Goal: Task Accomplishment & Management: Manage account settings

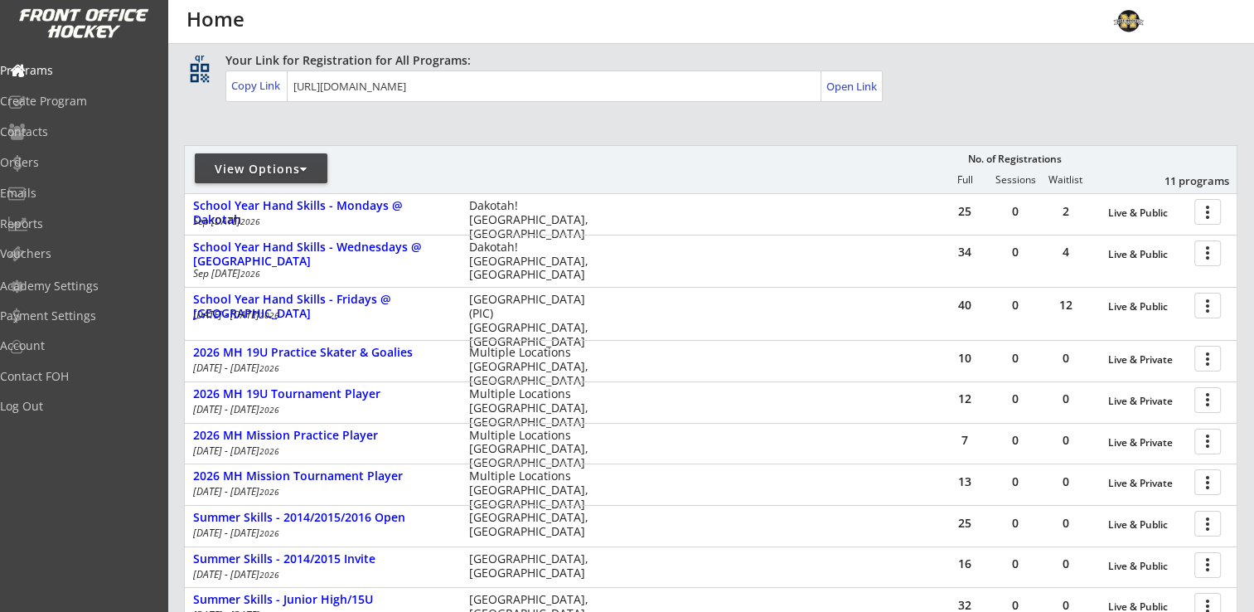
scroll to position [249, 0]
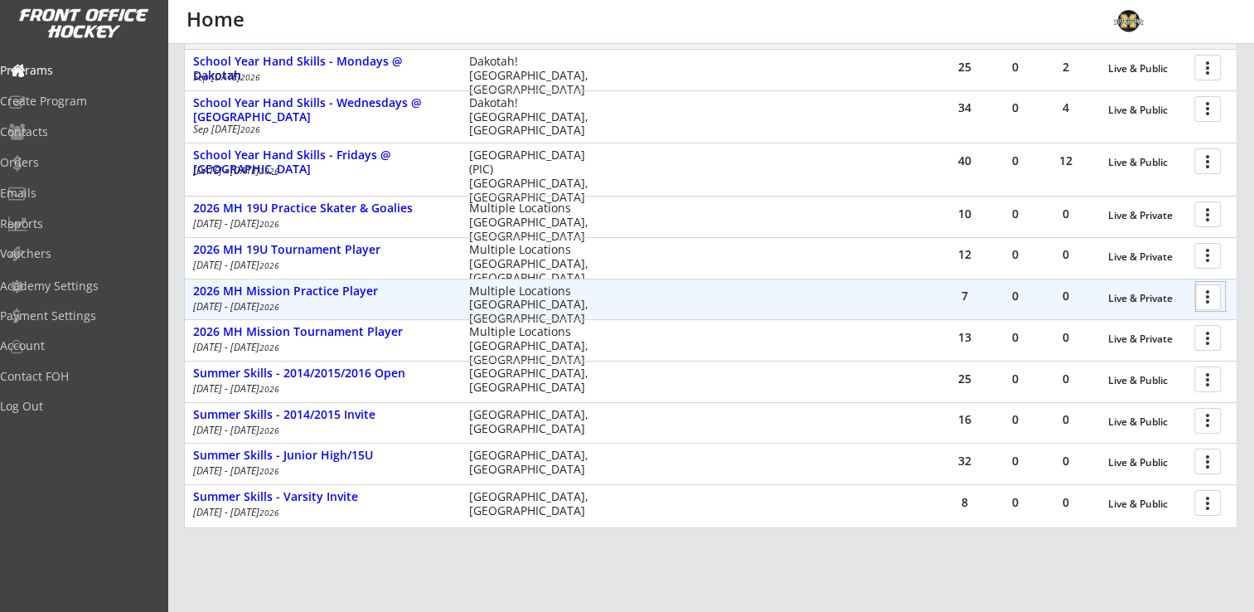
click at [1216, 295] on div at bounding box center [1210, 296] width 29 height 29
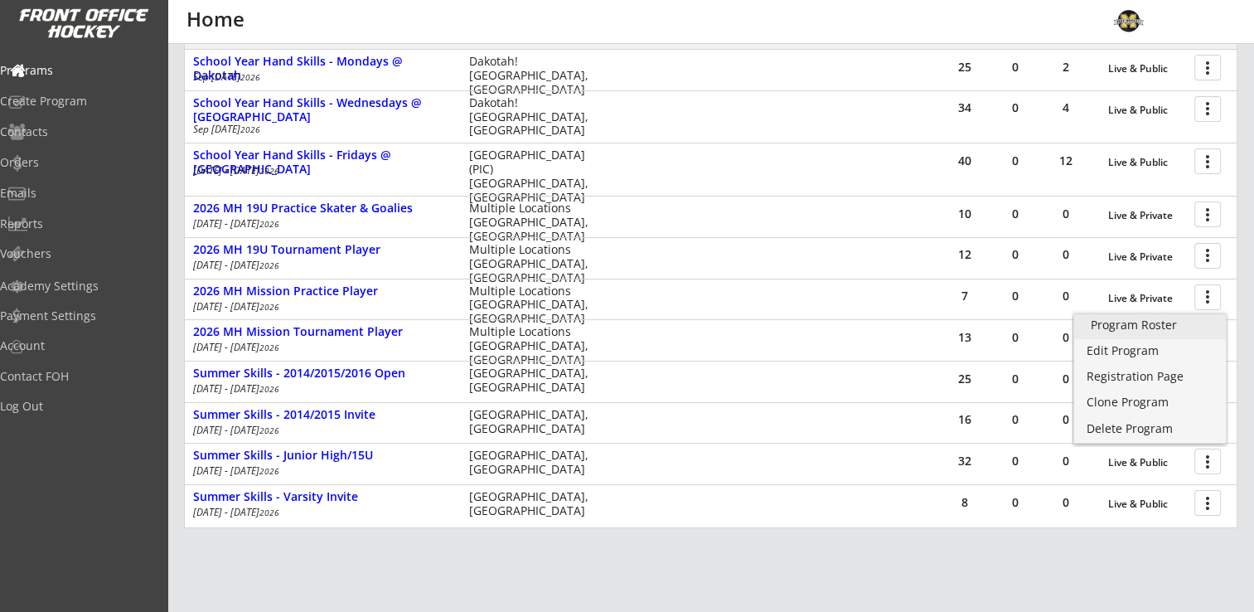
click at [1136, 325] on div "Program Roster" at bounding box center [1149, 325] width 118 height 12
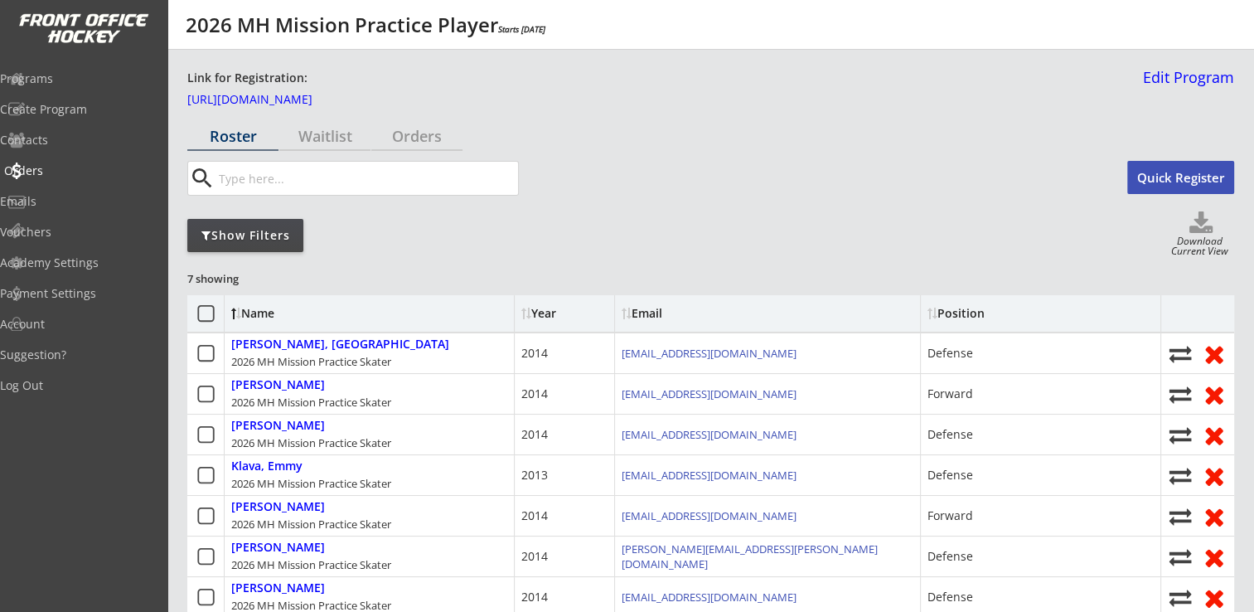
click at [63, 172] on div "Orders" at bounding box center [78, 171] width 149 height 12
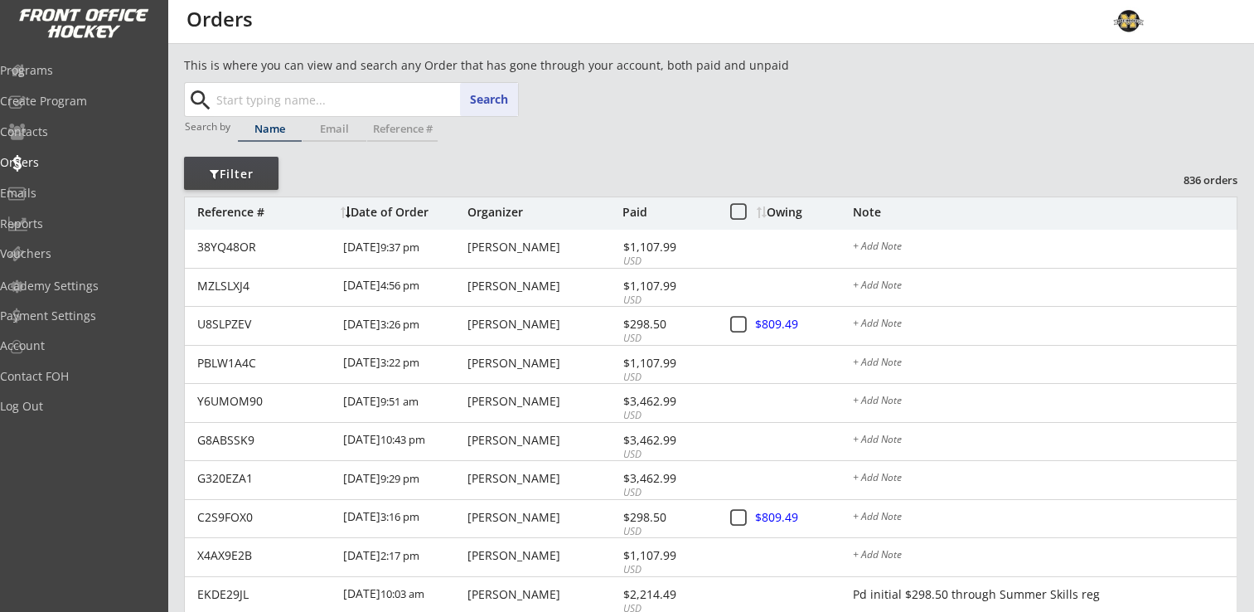
click at [275, 112] on input "text" at bounding box center [365, 99] width 305 height 33
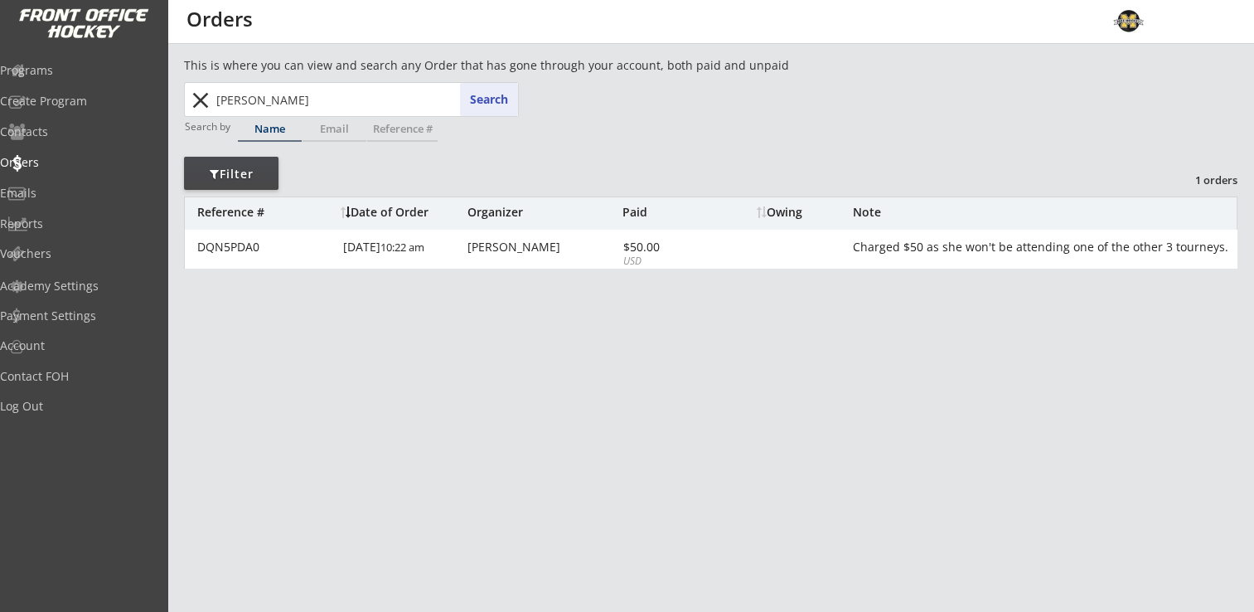
click at [278, 97] on input "[PERSON_NAME]" at bounding box center [365, 99] width 305 height 33
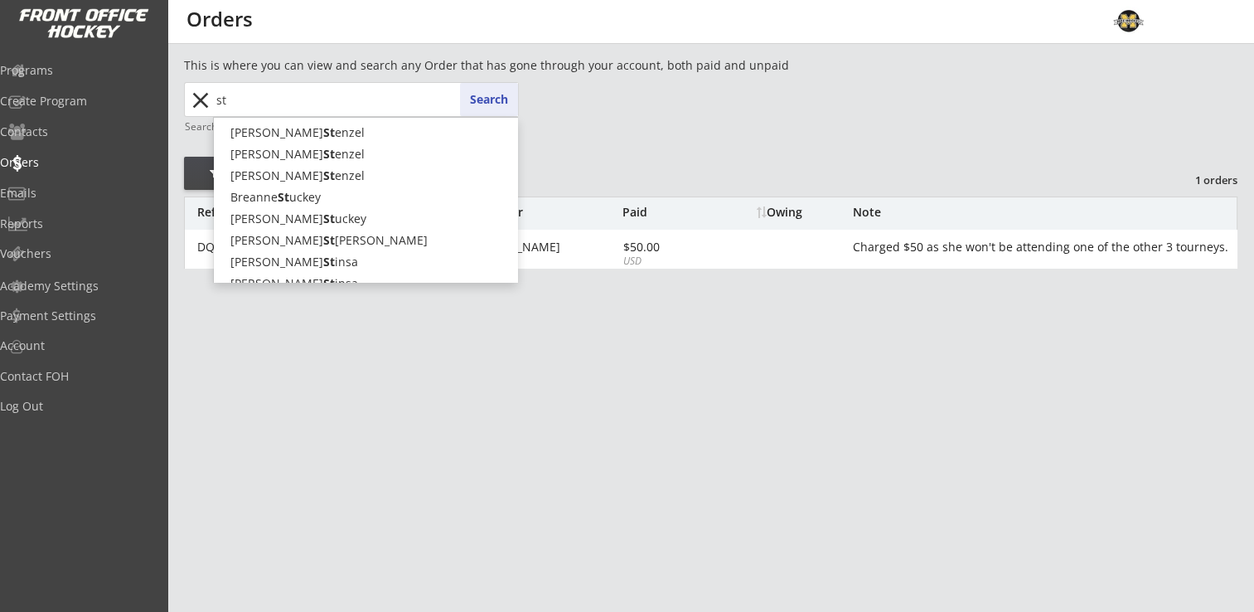
type input "s"
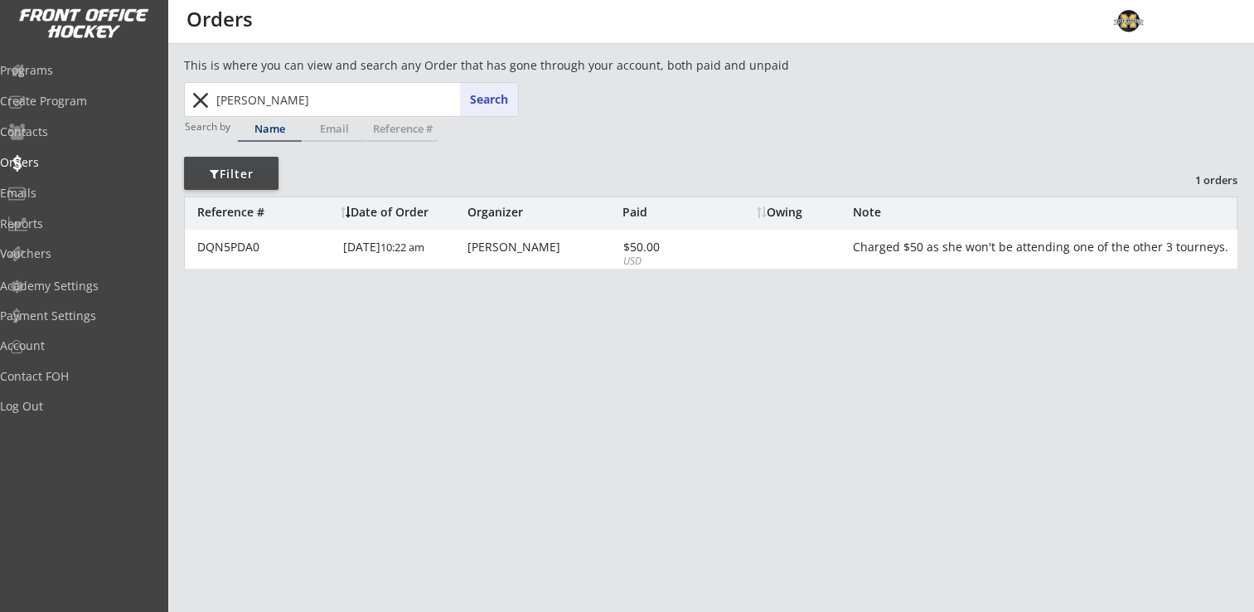
click at [271, 94] on input "[PERSON_NAME]" at bounding box center [365, 99] width 305 height 33
type input "wyn"
type input "[PERSON_NAME]"
type input "w"
type input "wy"
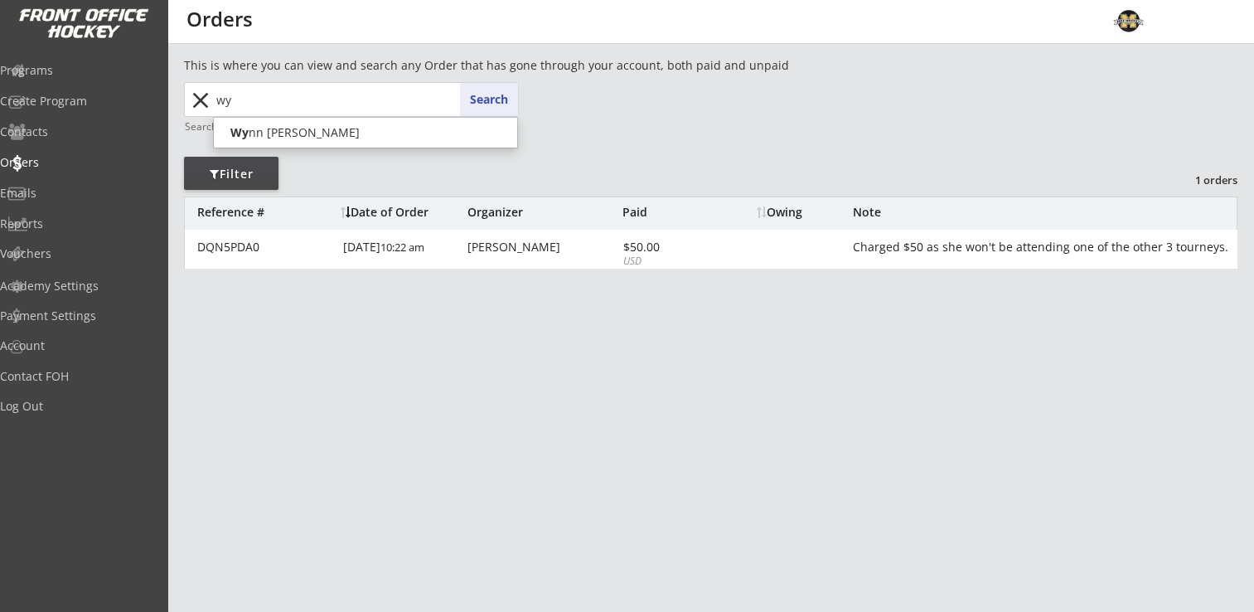
type input "[PERSON_NAME]"
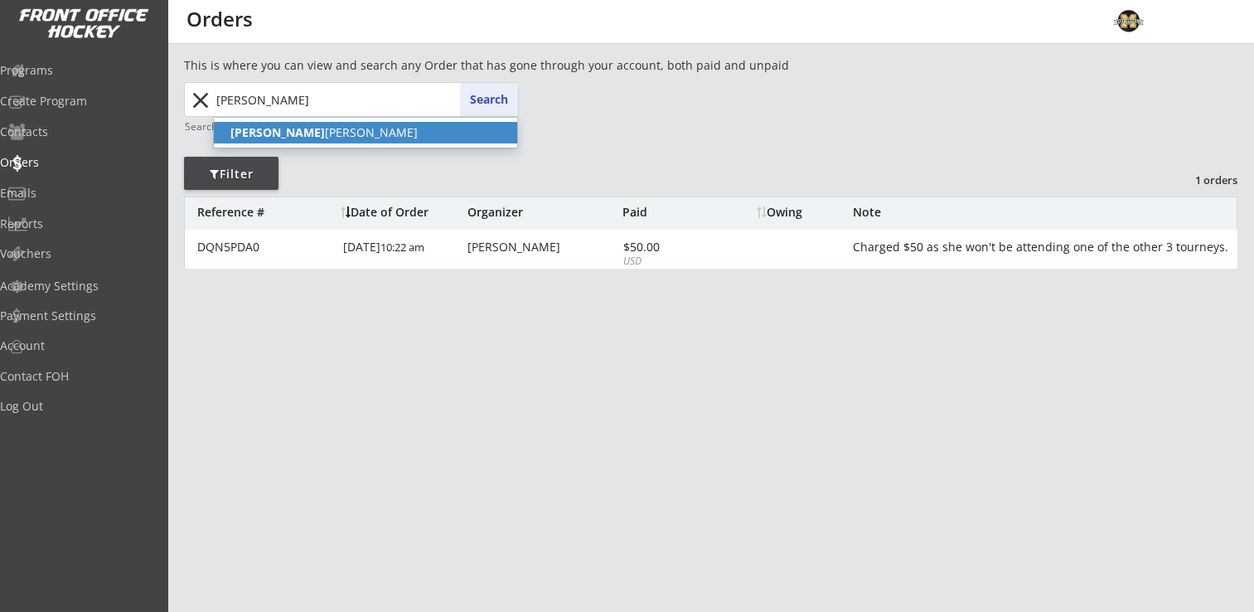
click at [287, 131] on p "[PERSON_NAME]" at bounding box center [365, 133] width 303 height 22
type input "[PERSON_NAME]"
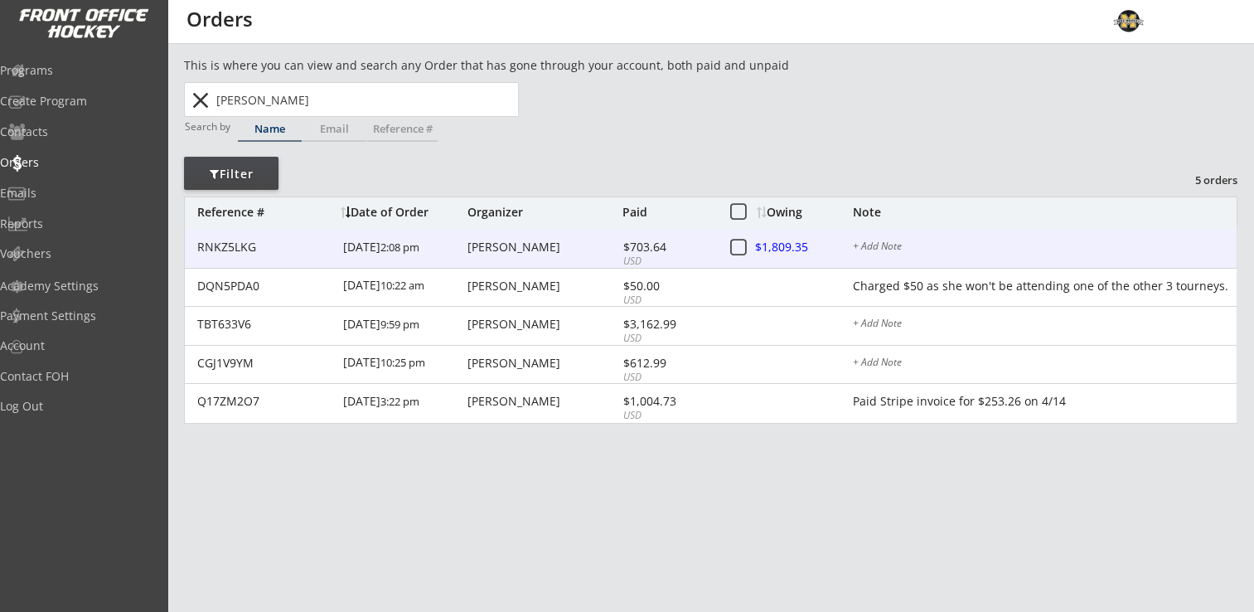
drag, startPoint x: 528, startPoint y: 251, endPoint x: 819, endPoint y: 293, distance: 293.9
click at [528, 253] on div "[PERSON_NAME]" at bounding box center [542, 247] width 151 height 12
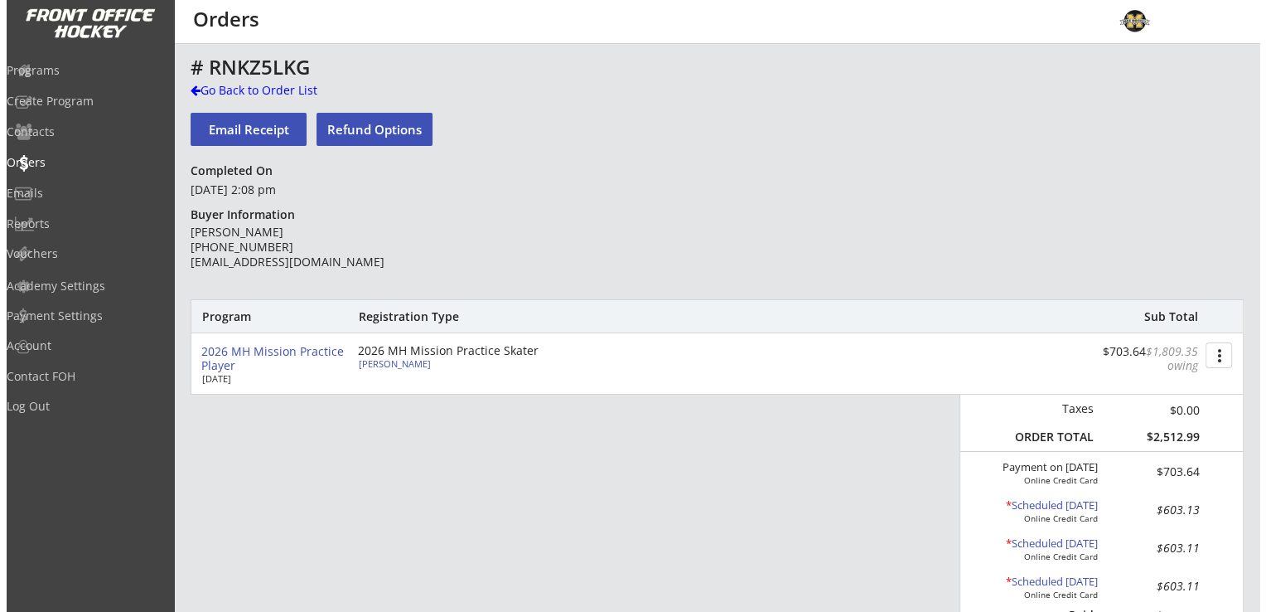
scroll to position [166, 0]
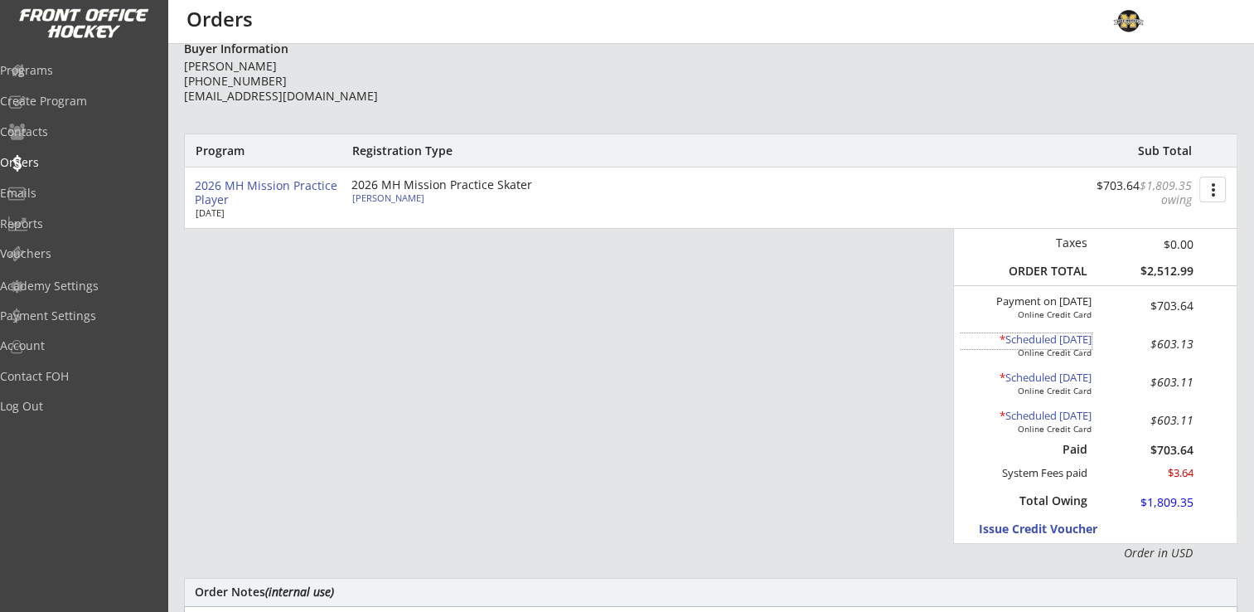
click at [1047, 341] on div "* Scheduled [DATE]" at bounding box center [1026, 339] width 132 height 13
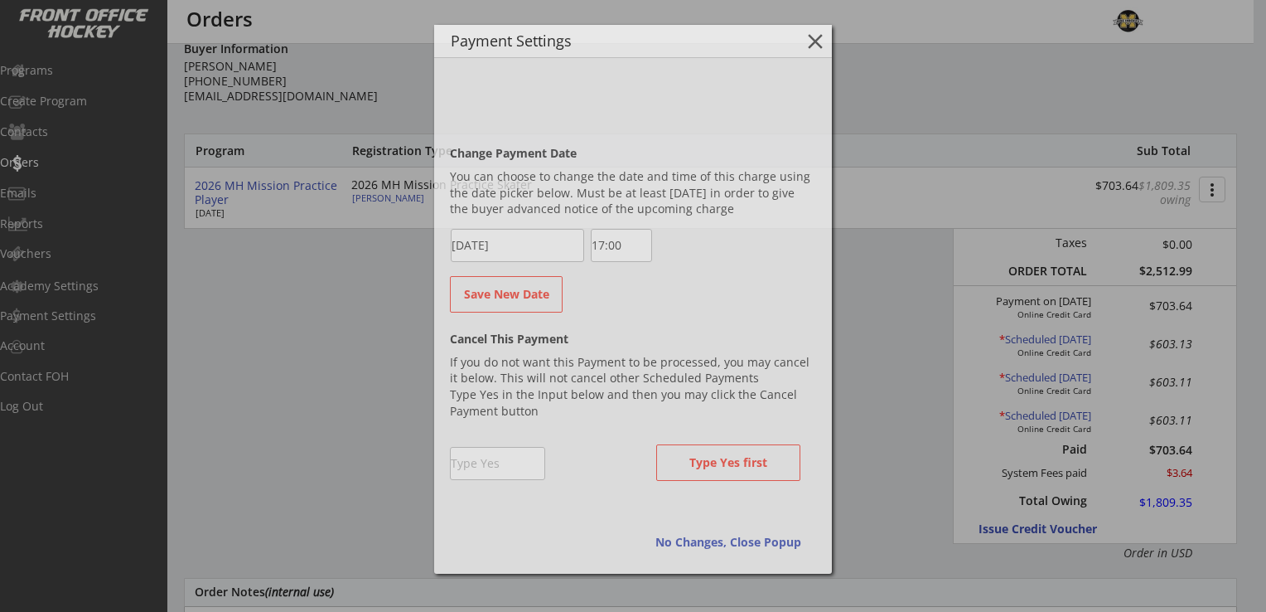
scroll to position [1028, 0]
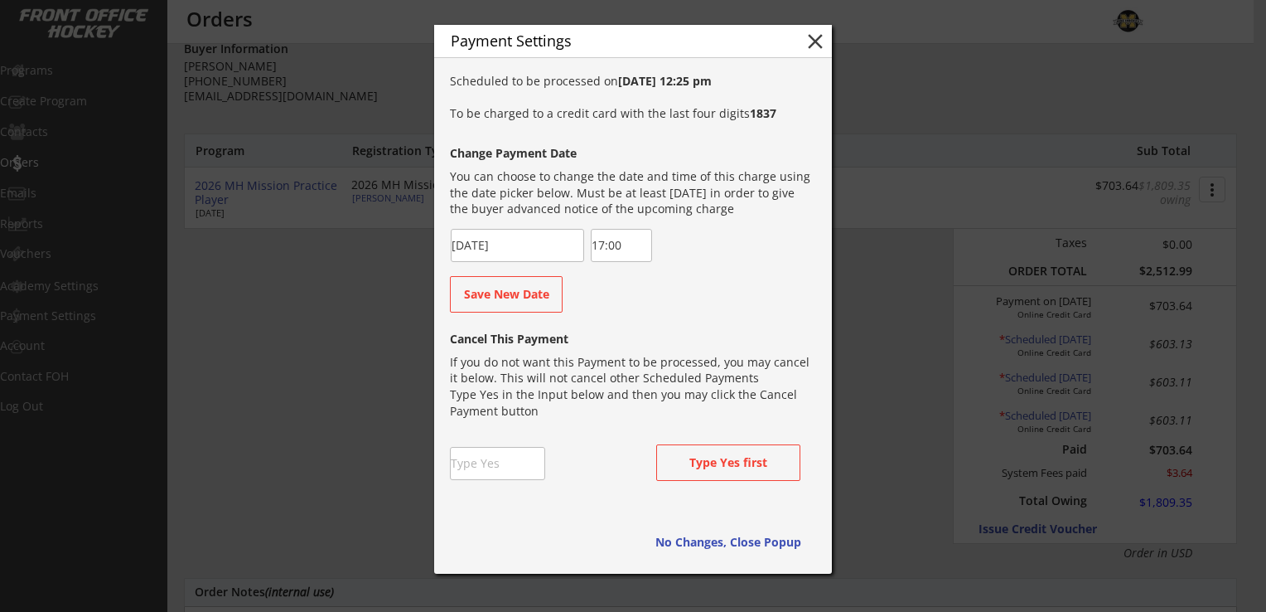
click at [477, 456] on input "input" at bounding box center [497, 463] width 95 height 33
type input "Yes"
click at [694, 464] on button "Cancel this Payment" at bounding box center [728, 462] width 144 height 36
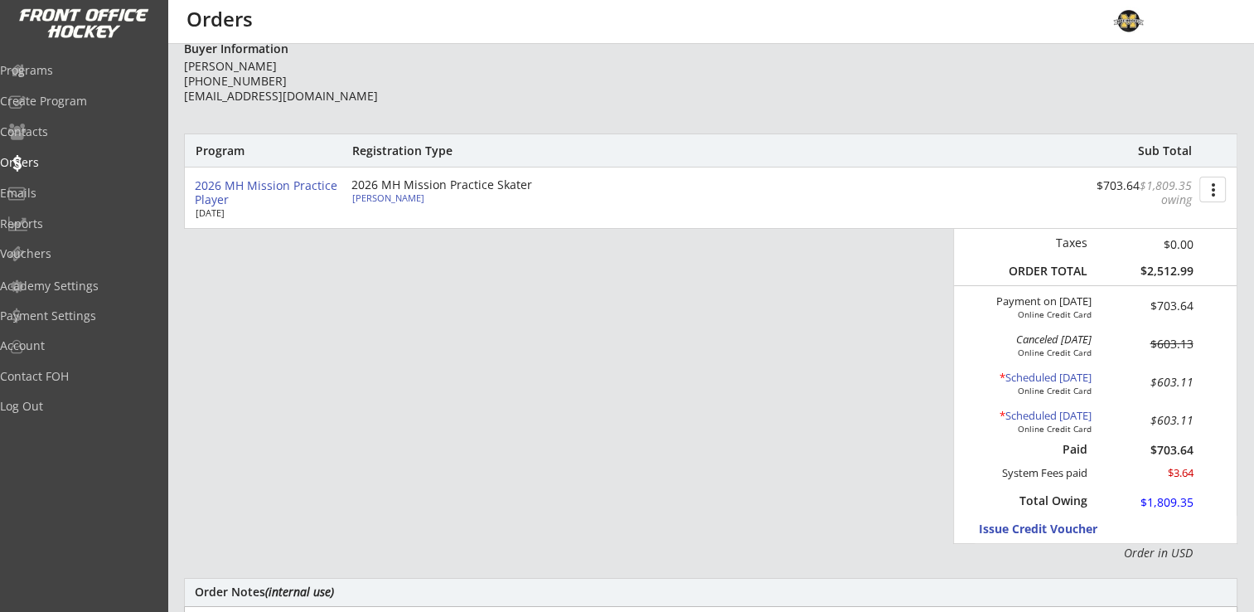
click at [1032, 375] on div "* Scheduled [DATE]" at bounding box center [1026, 377] width 132 height 13
type input "[DATE]"
type input "12:30"
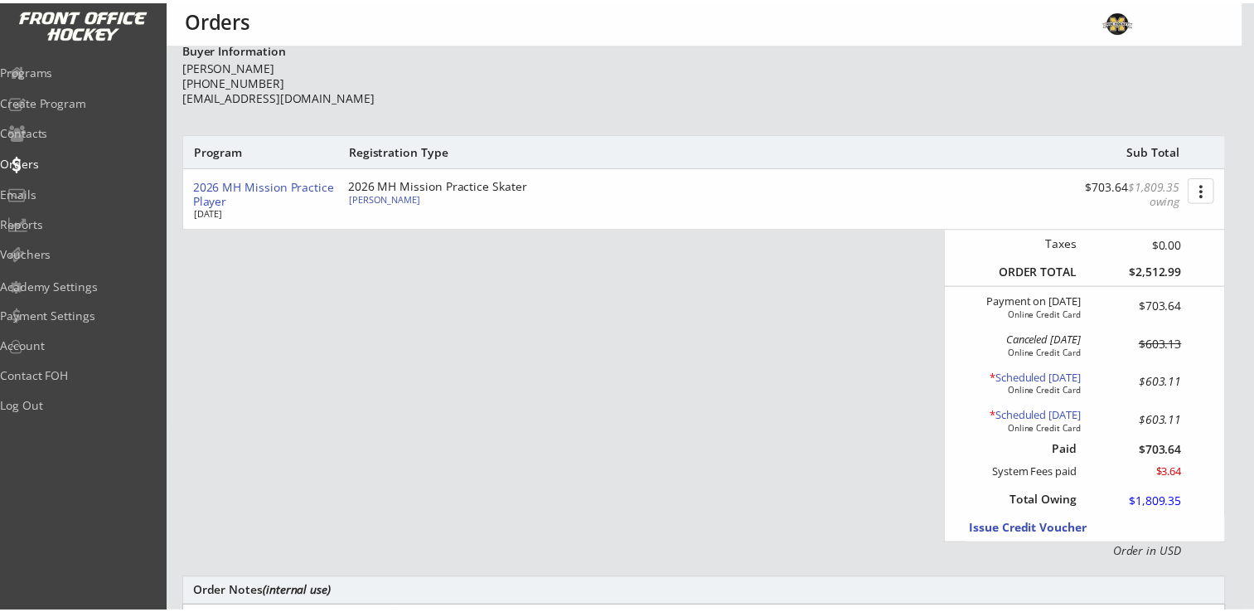
scroll to position [741, 0]
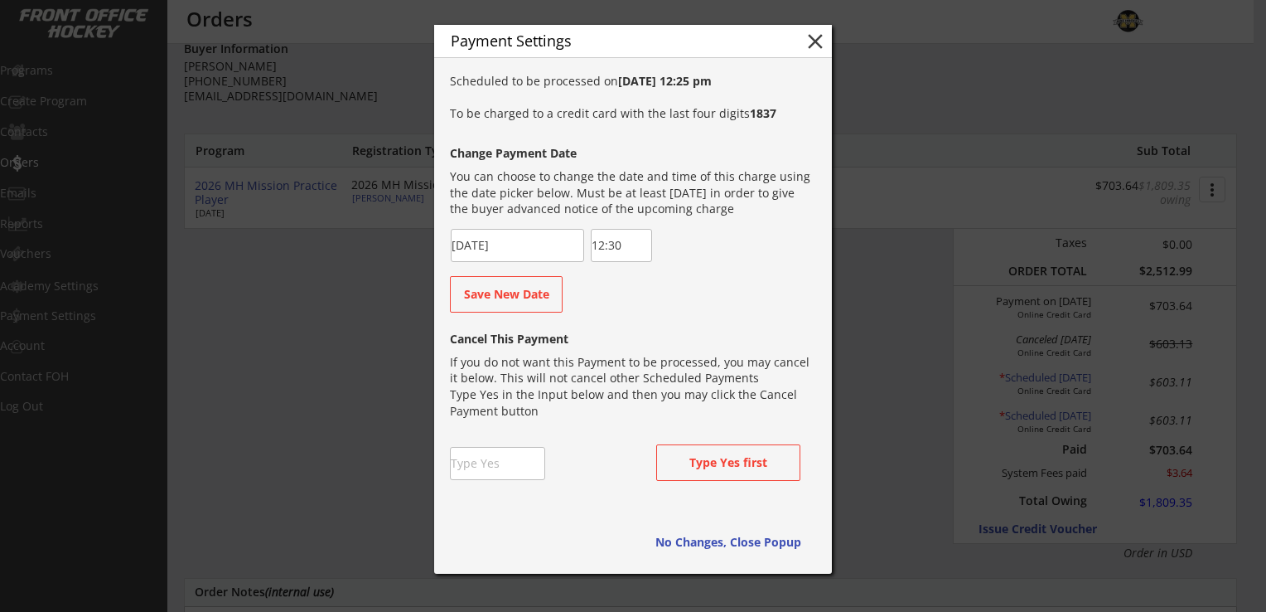
click at [481, 471] on input "input" at bounding box center [497, 463] width 95 height 33
type input "Yes"
click at [561, 450] on div "Cancel This Payment If you do not want this Payment to be processed, you may ca…" at bounding box center [632, 411] width 364 height 179
click at [723, 461] on button "Cancel this Payment" at bounding box center [728, 462] width 144 height 36
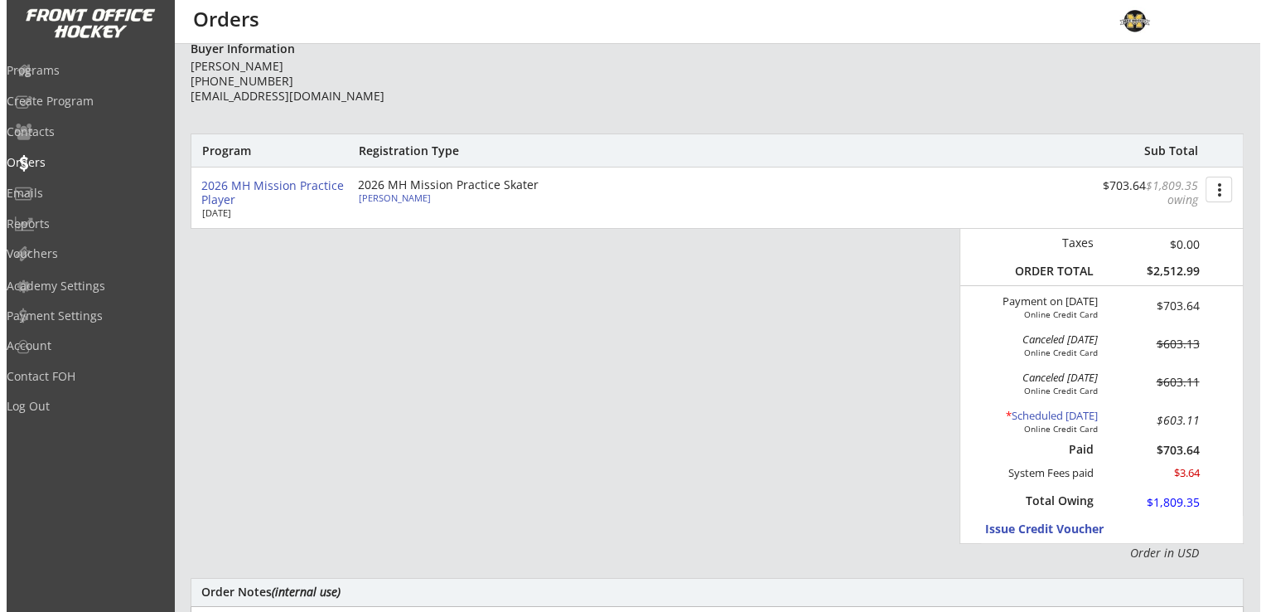
scroll to position [1028, 0]
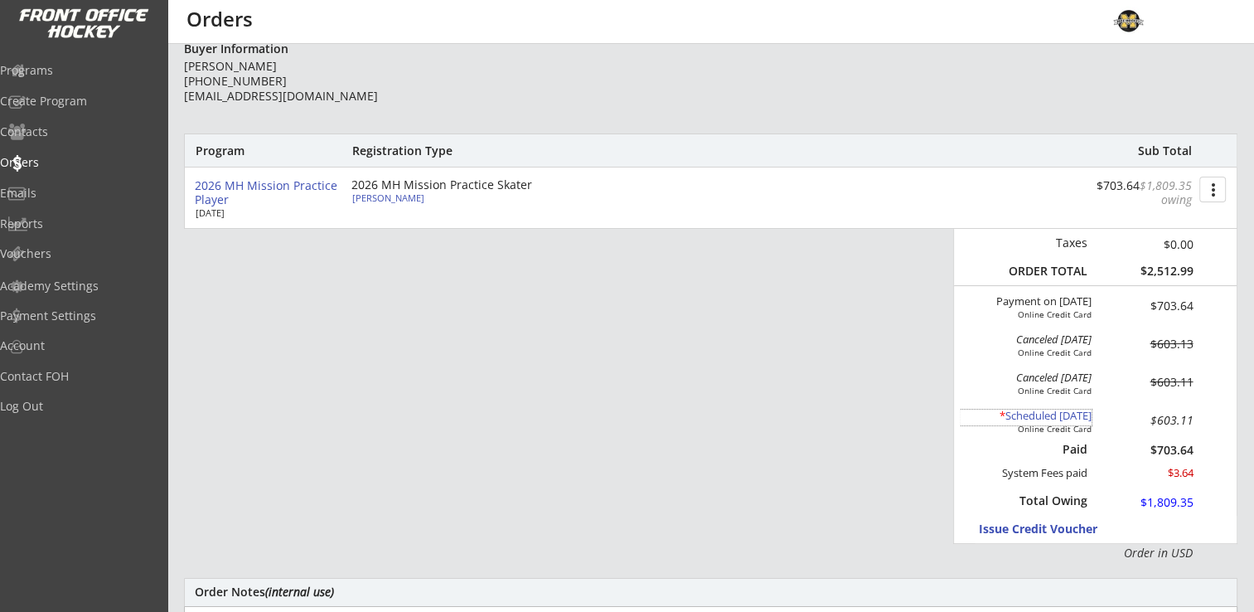
click at [1024, 414] on div "* Scheduled [DATE]" at bounding box center [1026, 415] width 132 height 13
type input "[DATE]"
type input "12:30"
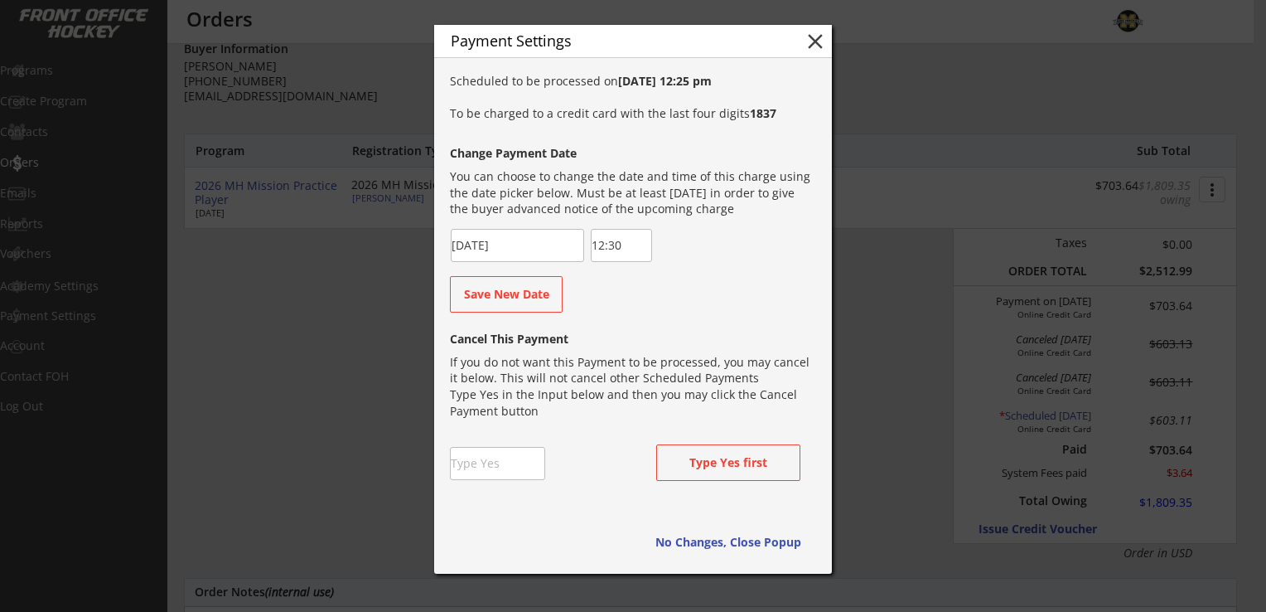
click at [508, 471] on input "input" at bounding box center [497, 463] width 95 height 33
type input "Yes"
click at [620, 472] on div "Cancel This Payment If you do not want this Payment to be processed, you may ca…" at bounding box center [632, 411] width 364 height 179
click at [709, 462] on button "Cancel this Payment" at bounding box center [728, 462] width 144 height 36
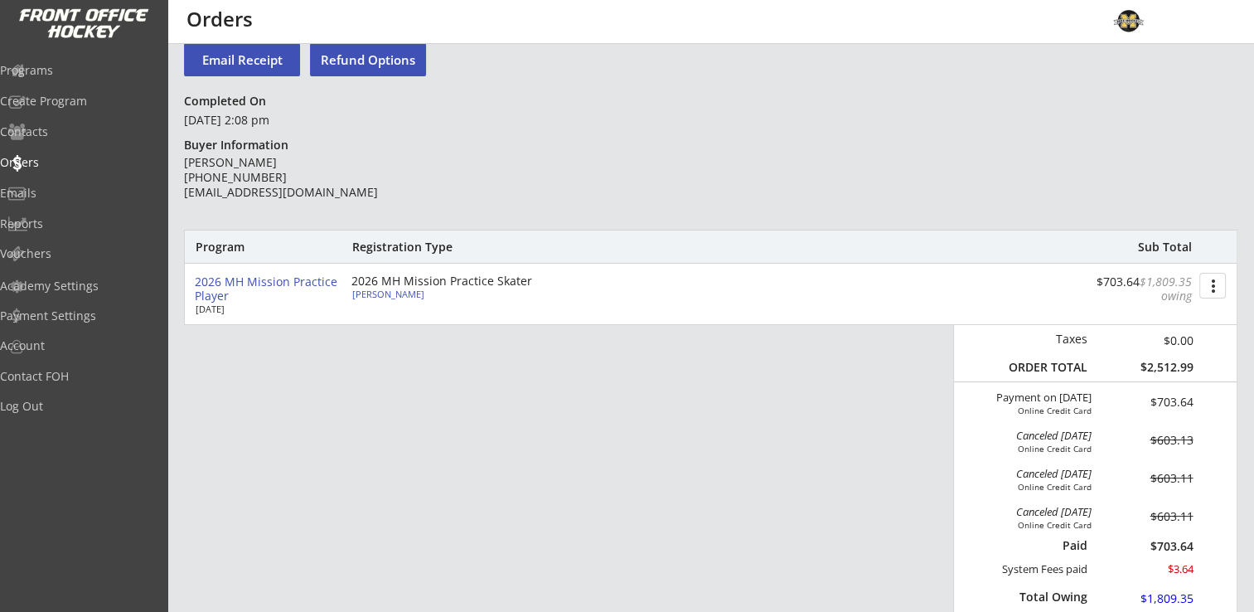
scroll to position [0, 0]
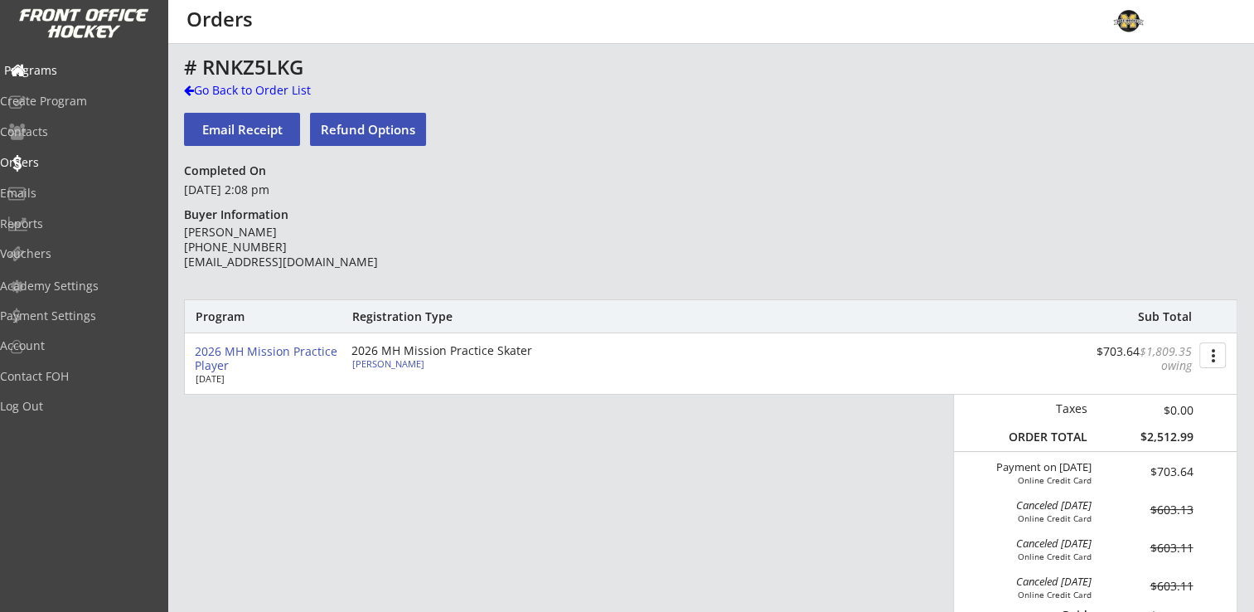
click at [63, 65] on div "Programs" at bounding box center [78, 71] width 149 height 12
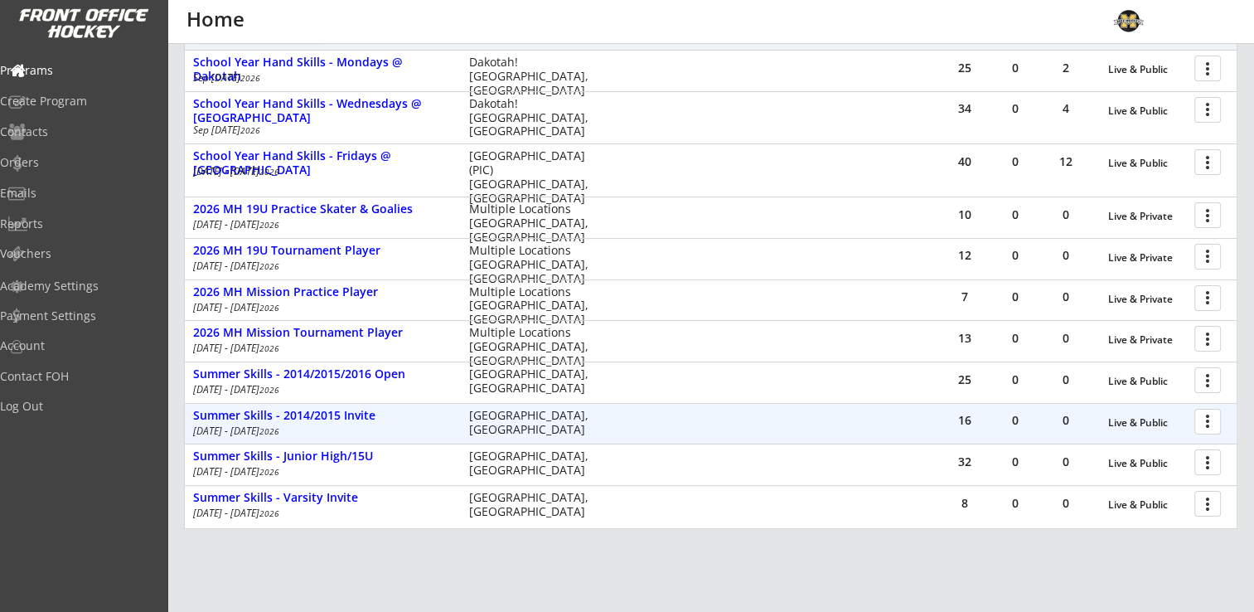
scroll to position [249, 0]
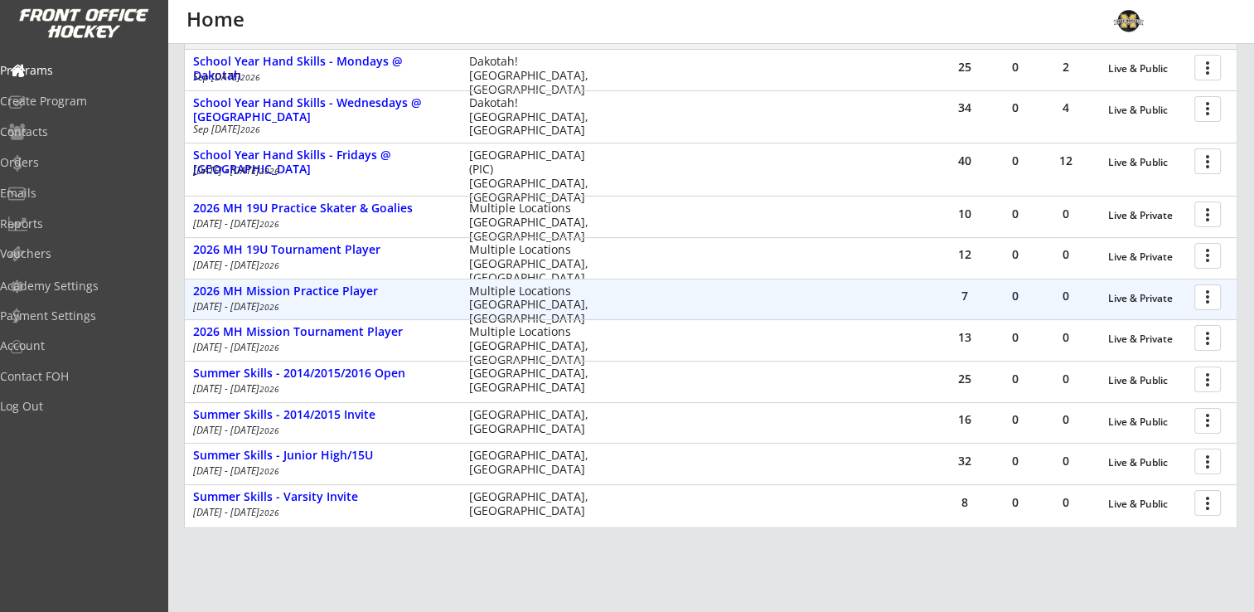
click at [1210, 300] on div at bounding box center [1210, 296] width 29 height 29
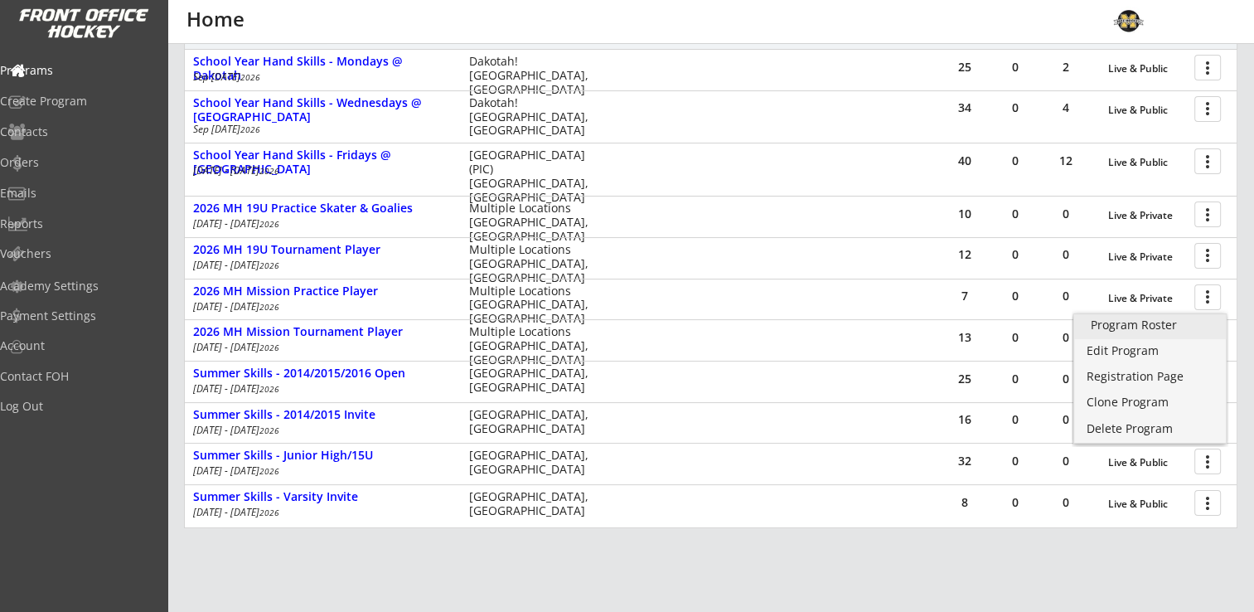
drag, startPoint x: 1163, startPoint y: 324, endPoint x: 1181, endPoint y: 320, distance: 18.7
click at [1163, 324] on div "Program Roster" at bounding box center [1149, 325] width 118 height 12
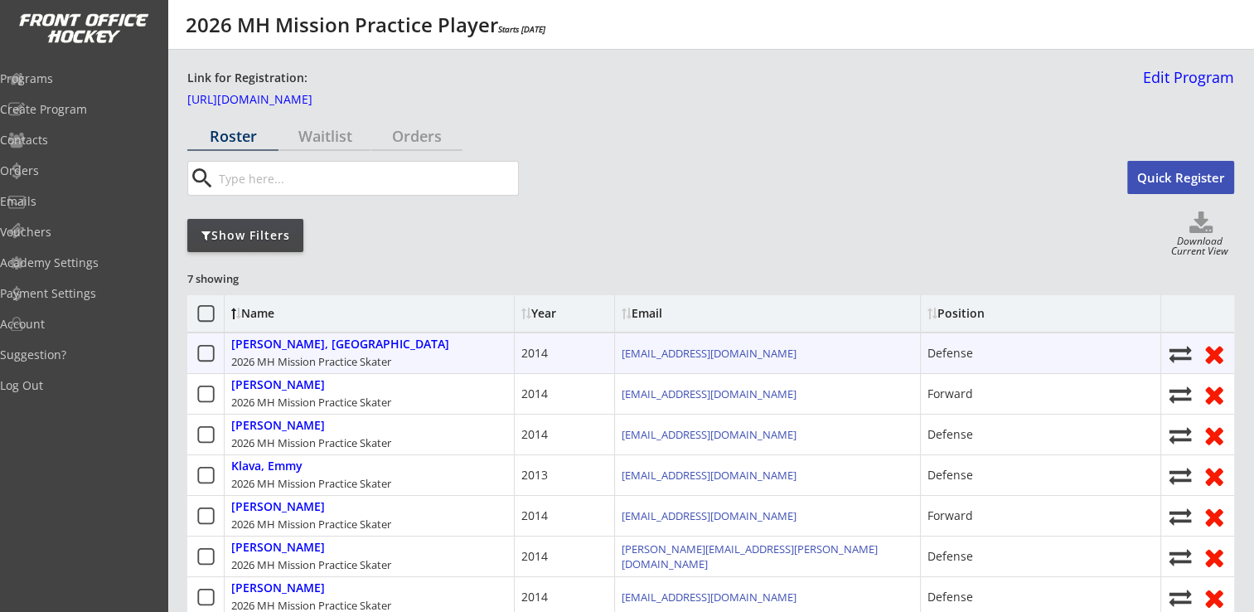
scroll to position [166, 0]
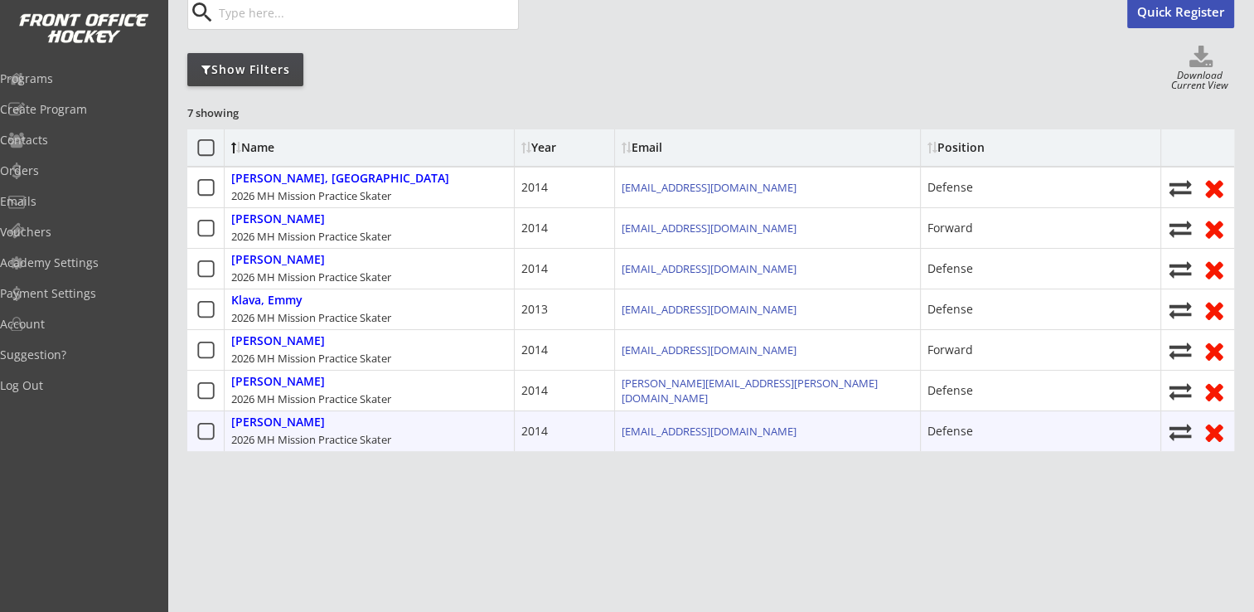
click at [1213, 436] on icon at bounding box center [1214, 431] width 27 height 26
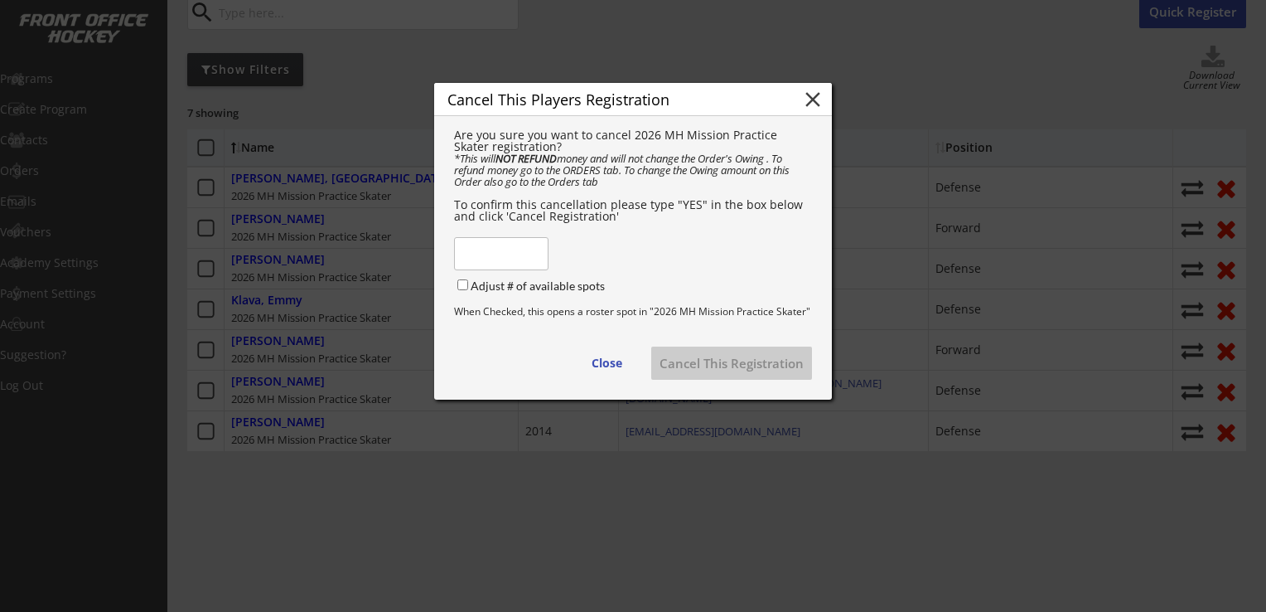
click at [502, 259] on input "input" at bounding box center [501, 253] width 94 height 33
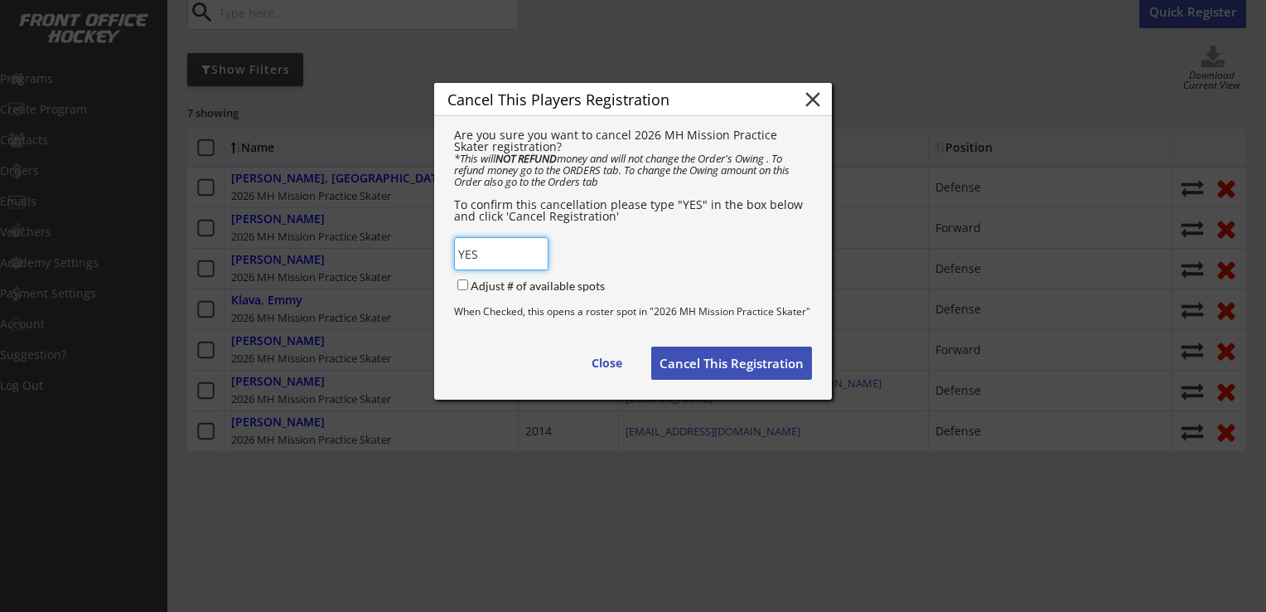
type input "YES"
click at [461, 290] on input "Adjust # of available spots" at bounding box center [462, 284] width 11 height 11
checkbox input "true"
click at [754, 375] on button "Cancel This Registration" at bounding box center [731, 362] width 161 height 33
checkbox input "false"
